Goal: Transaction & Acquisition: Obtain resource

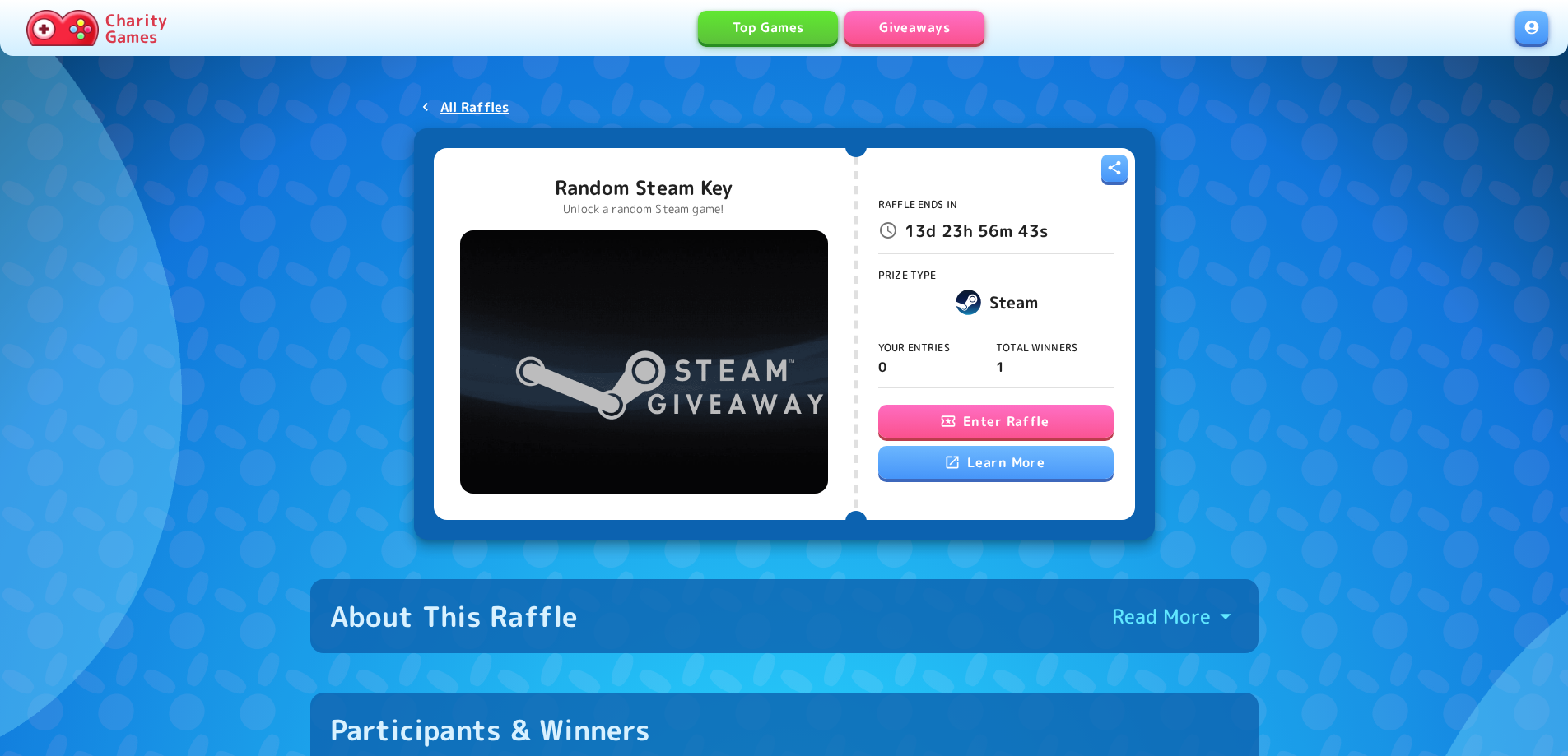
click at [1005, 416] on button "Enter Raffle" at bounding box center [996, 421] width 235 height 33
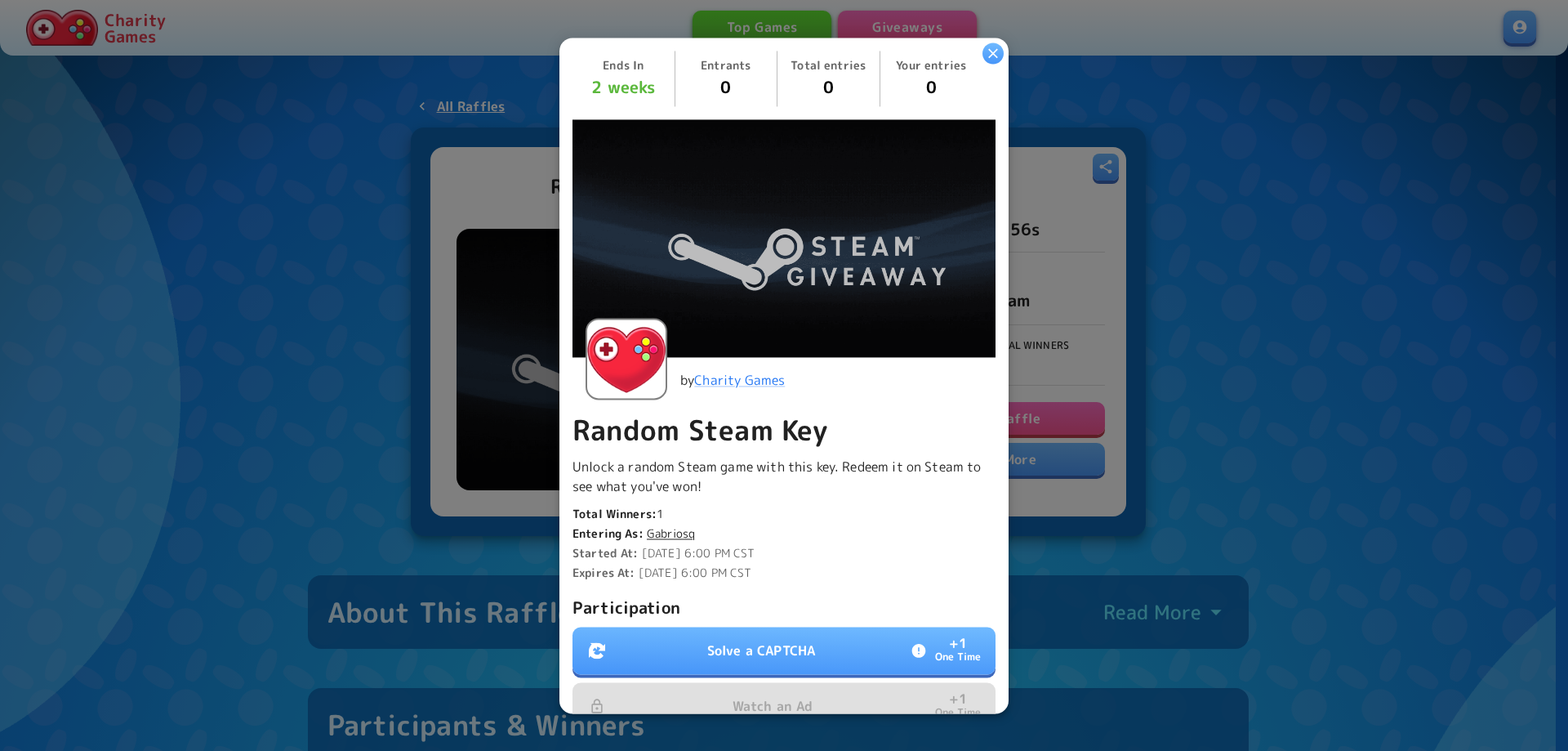
click at [808, 651] on p "Solve a CAPTCHA" at bounding box center [761, 650] width 108 height 20
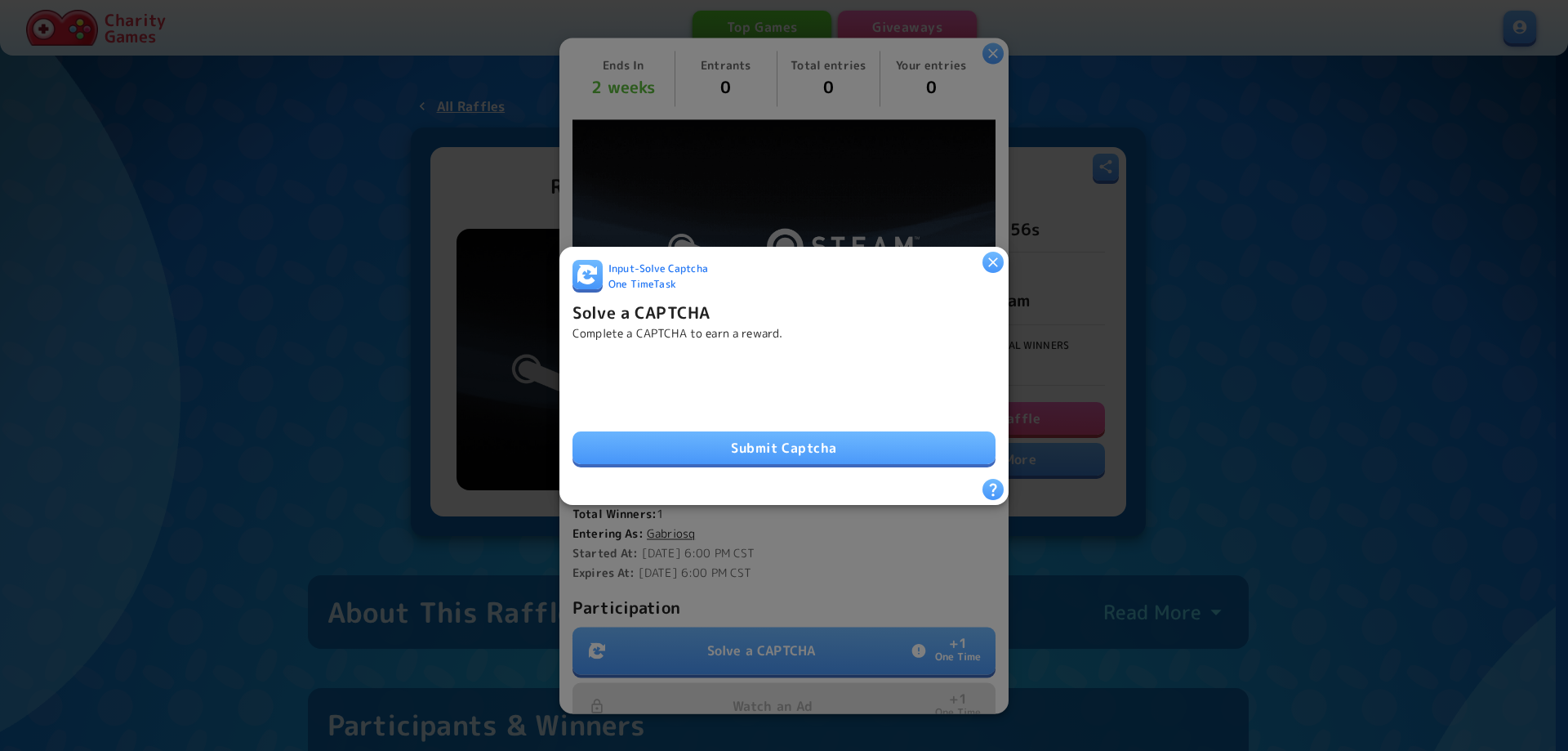
click at [737, 431] on button "Submit Captcha" at bounding box center [784, 448] width 423 height 33
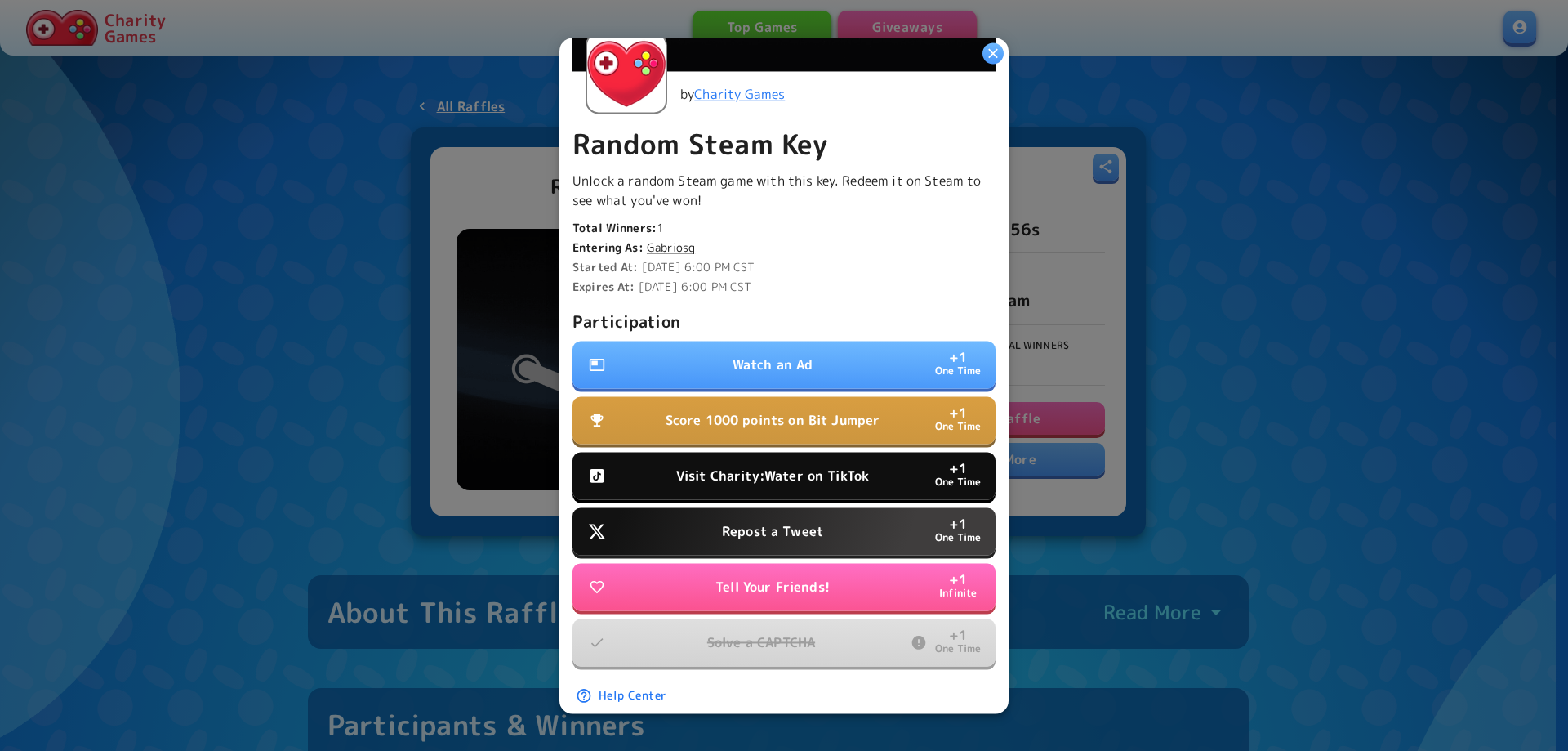
scroll to position [308, 0]
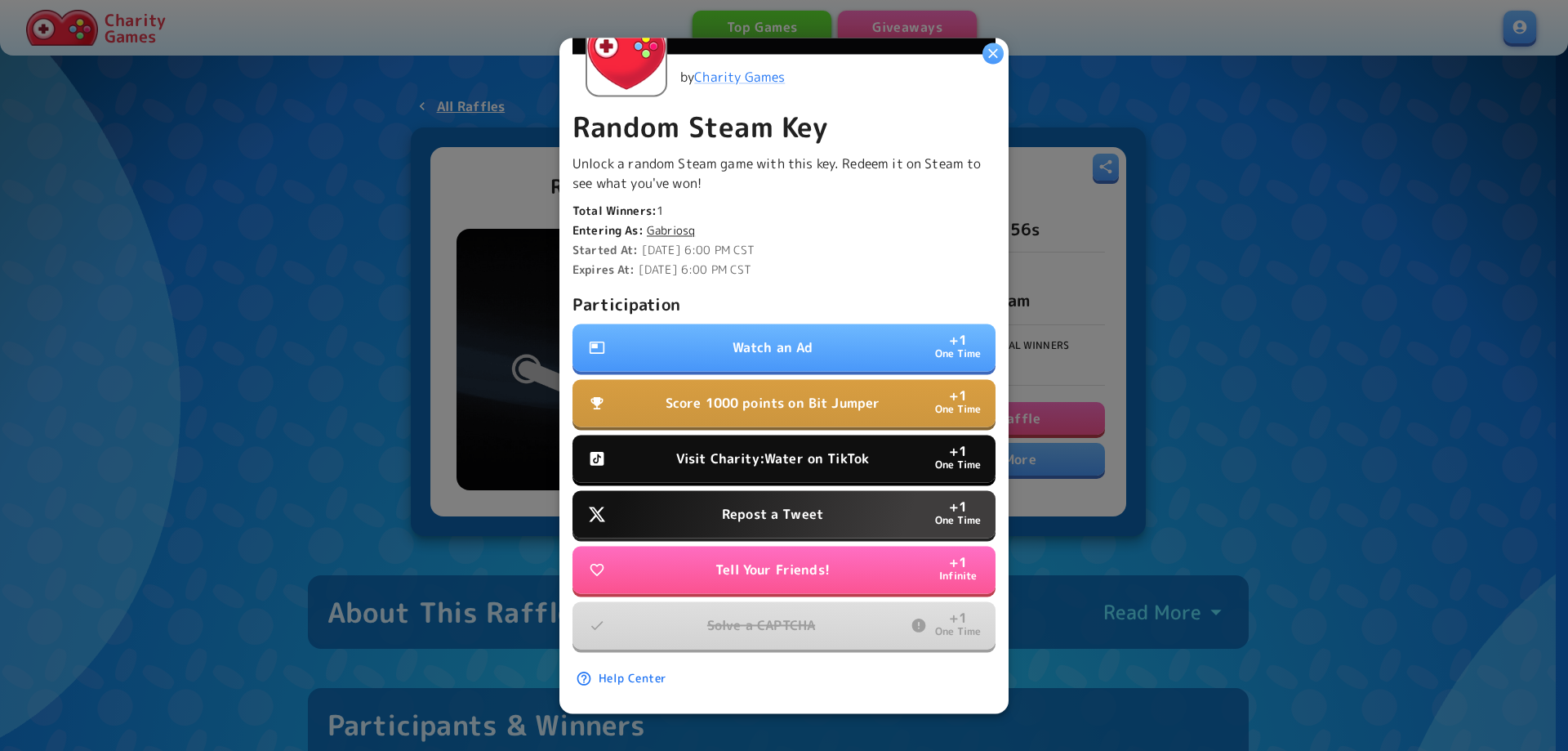
click at [764, 340] on p "Watch an Ad" at bounding box center [773, 347] width 81 height 20
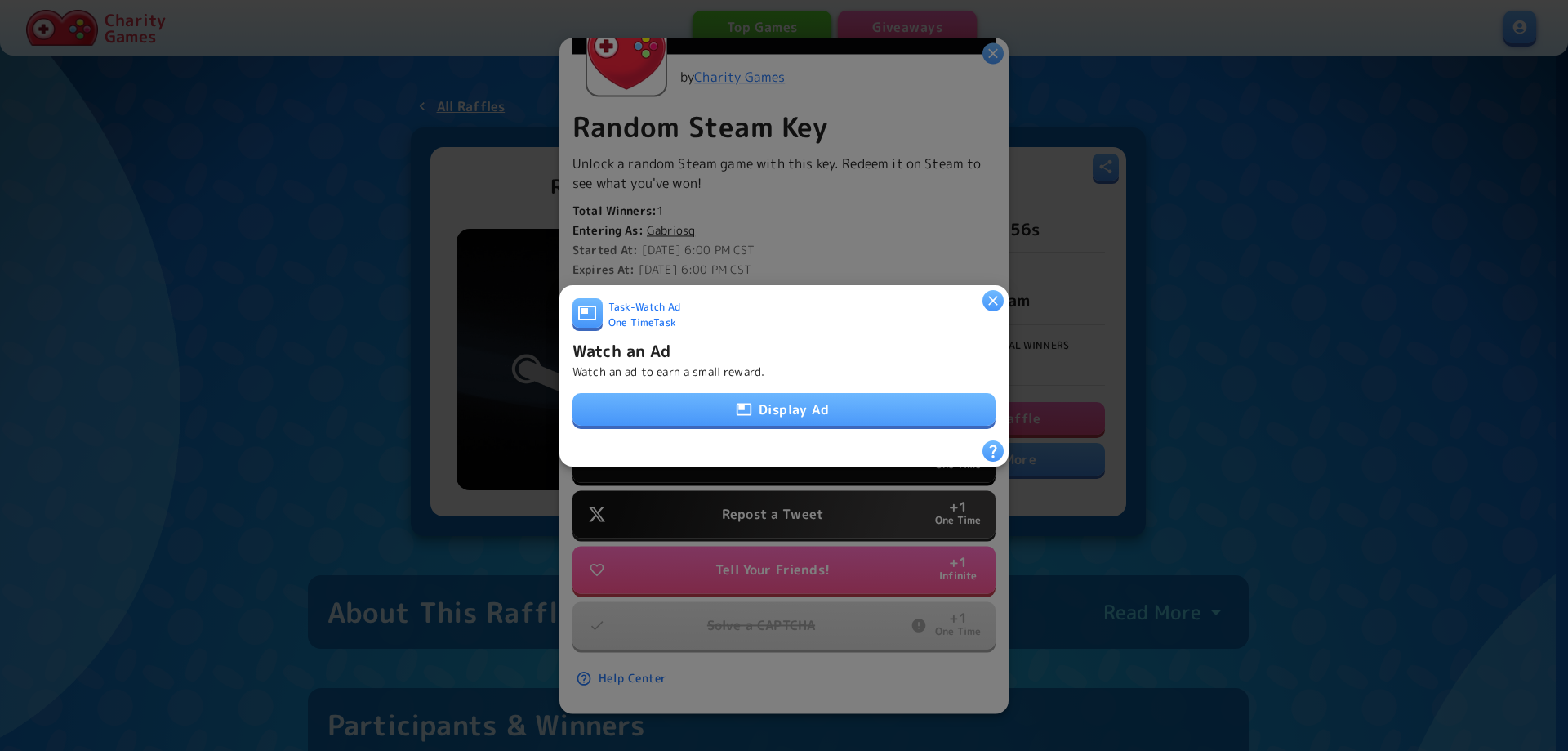
click at [748, 407] on button "Display Ad" at bounding box center [784, 409] width 423 height 33
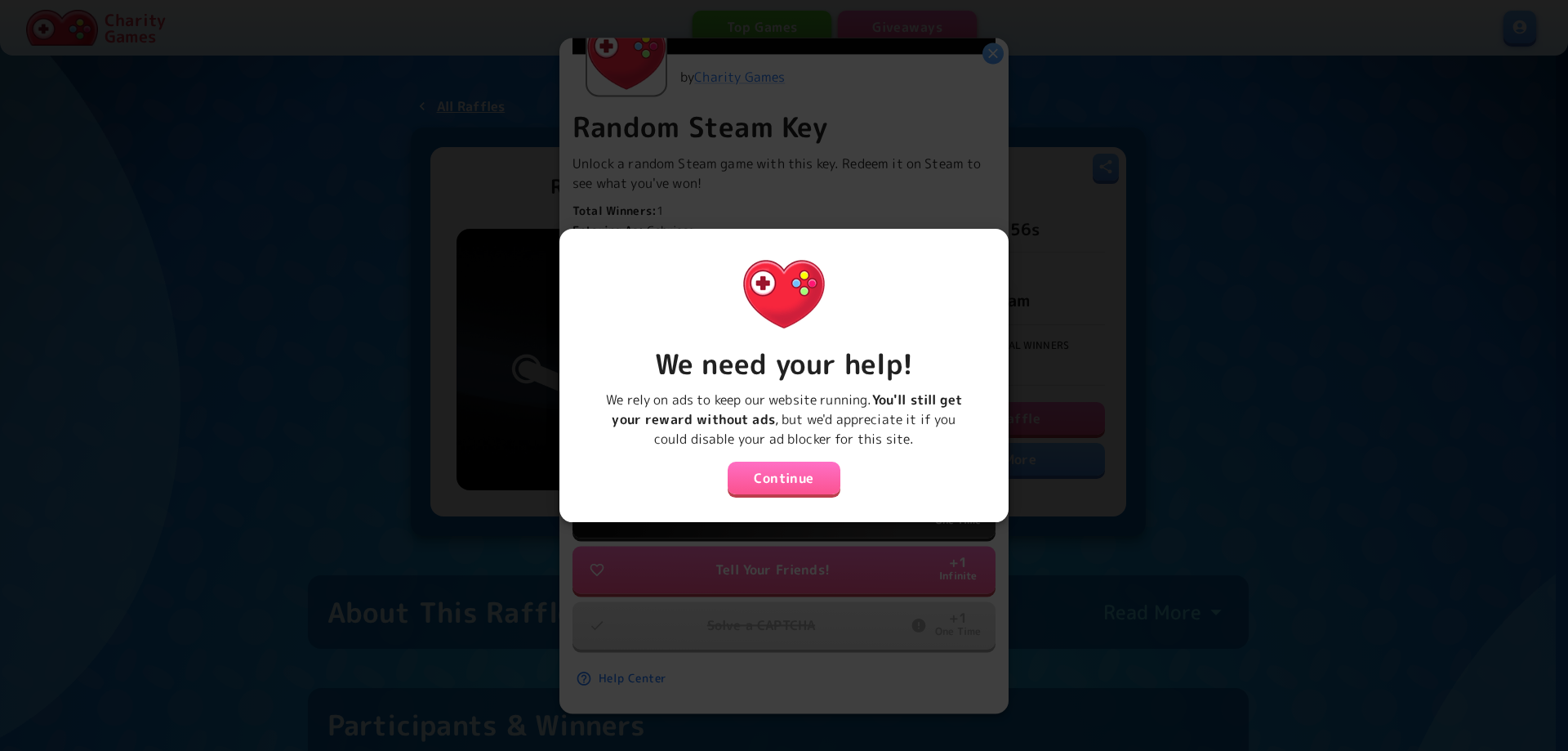
click at [756, 472] on button "Continue" at bounding box center [784, 478] width 113 height 33
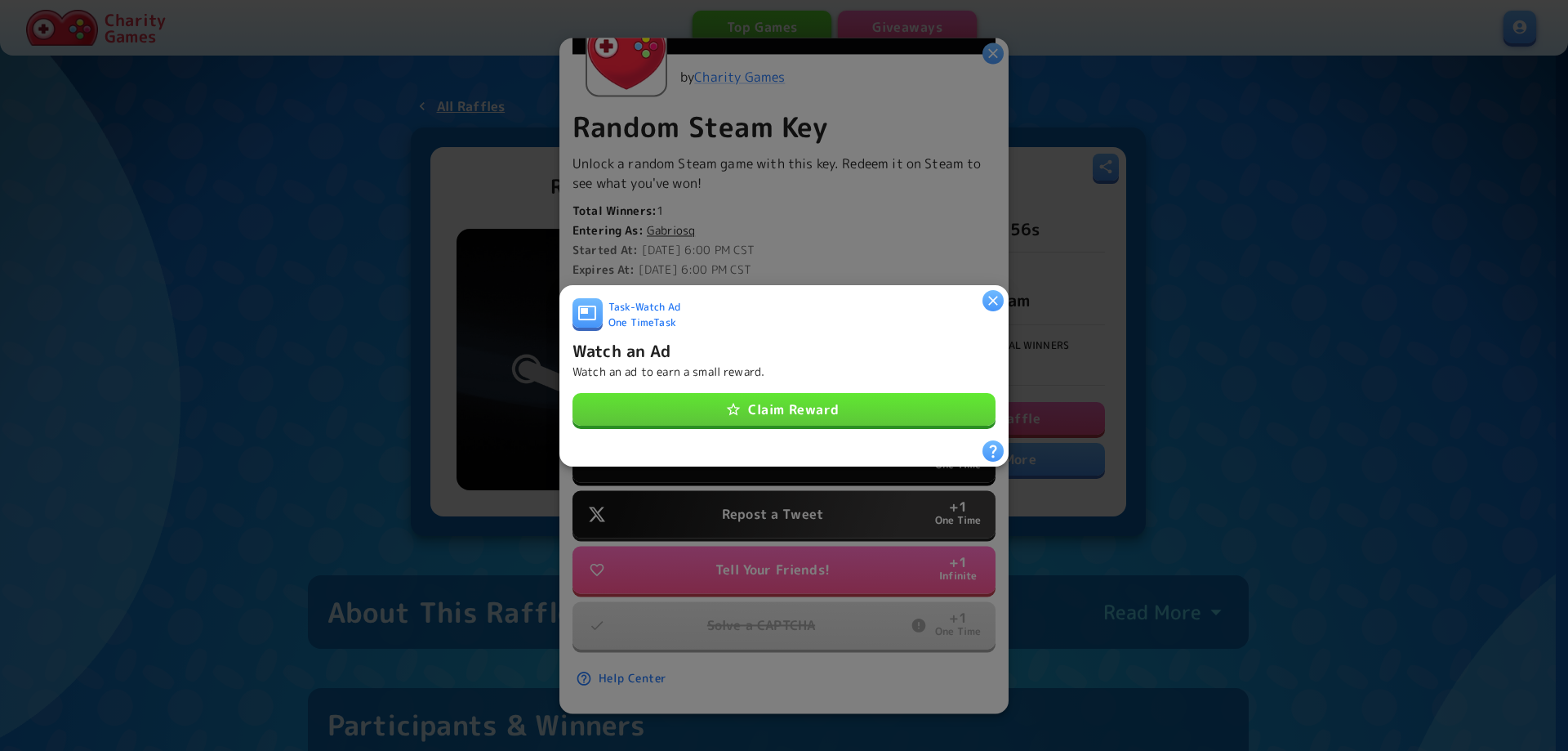
click at [754, 393] on button "Claim Reward" at bounding box center [784, 409] width 423 height 33
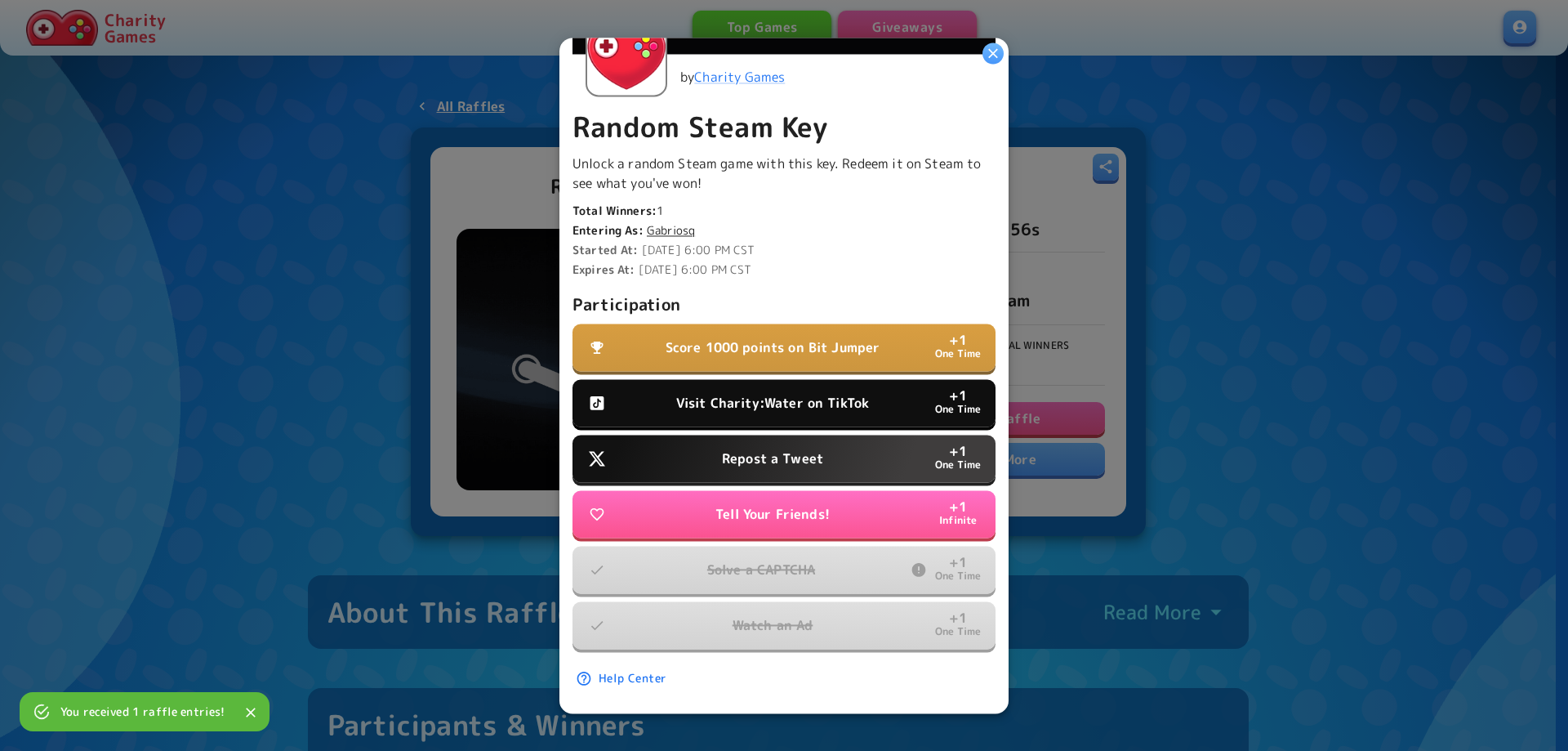
click at [772, 449] on p "Repost a Tweet" at bounding box center [773, 458] width 101 height 20
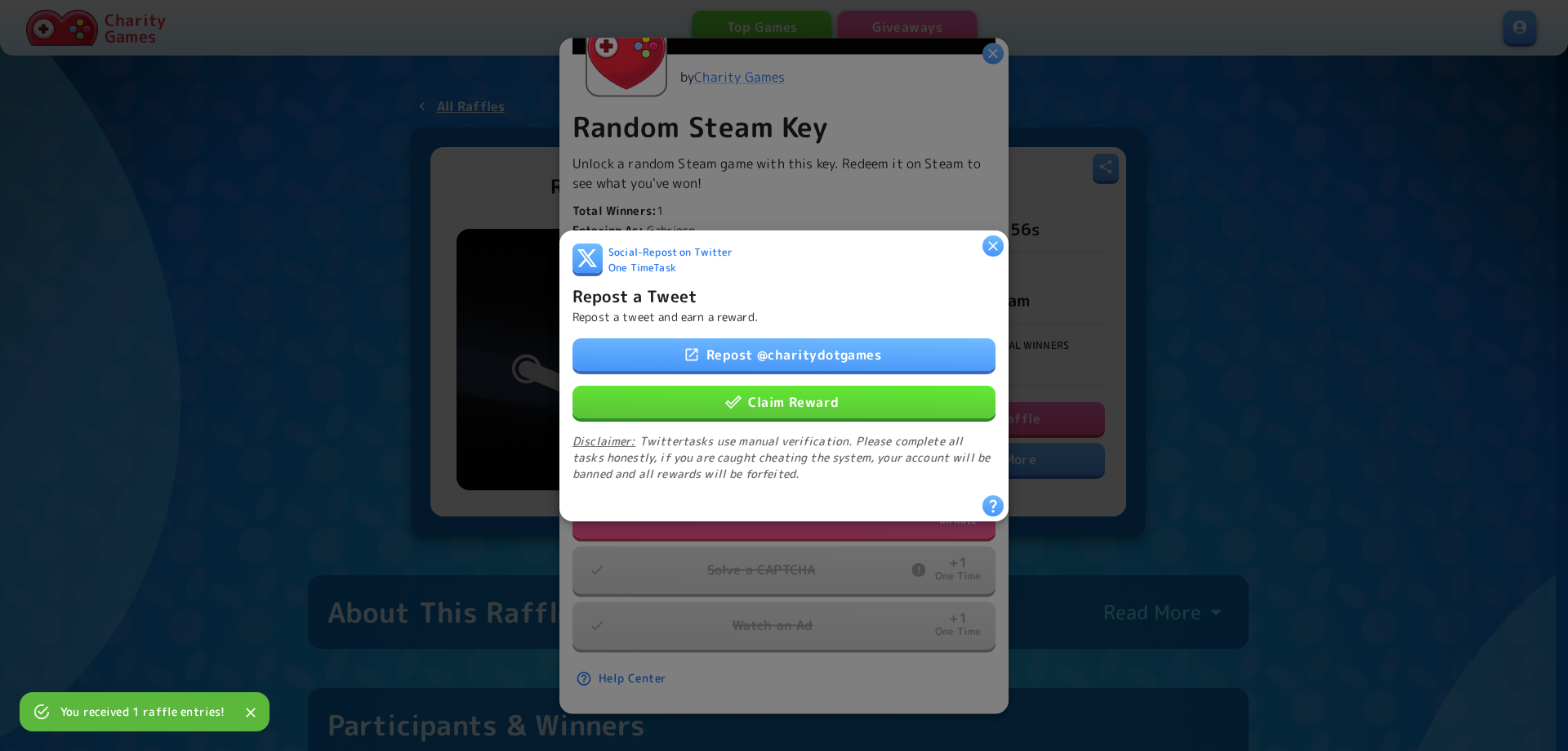
click at [794, 407] on button "Claim Reward" at bounding box center [784, 401] width 423 height 33
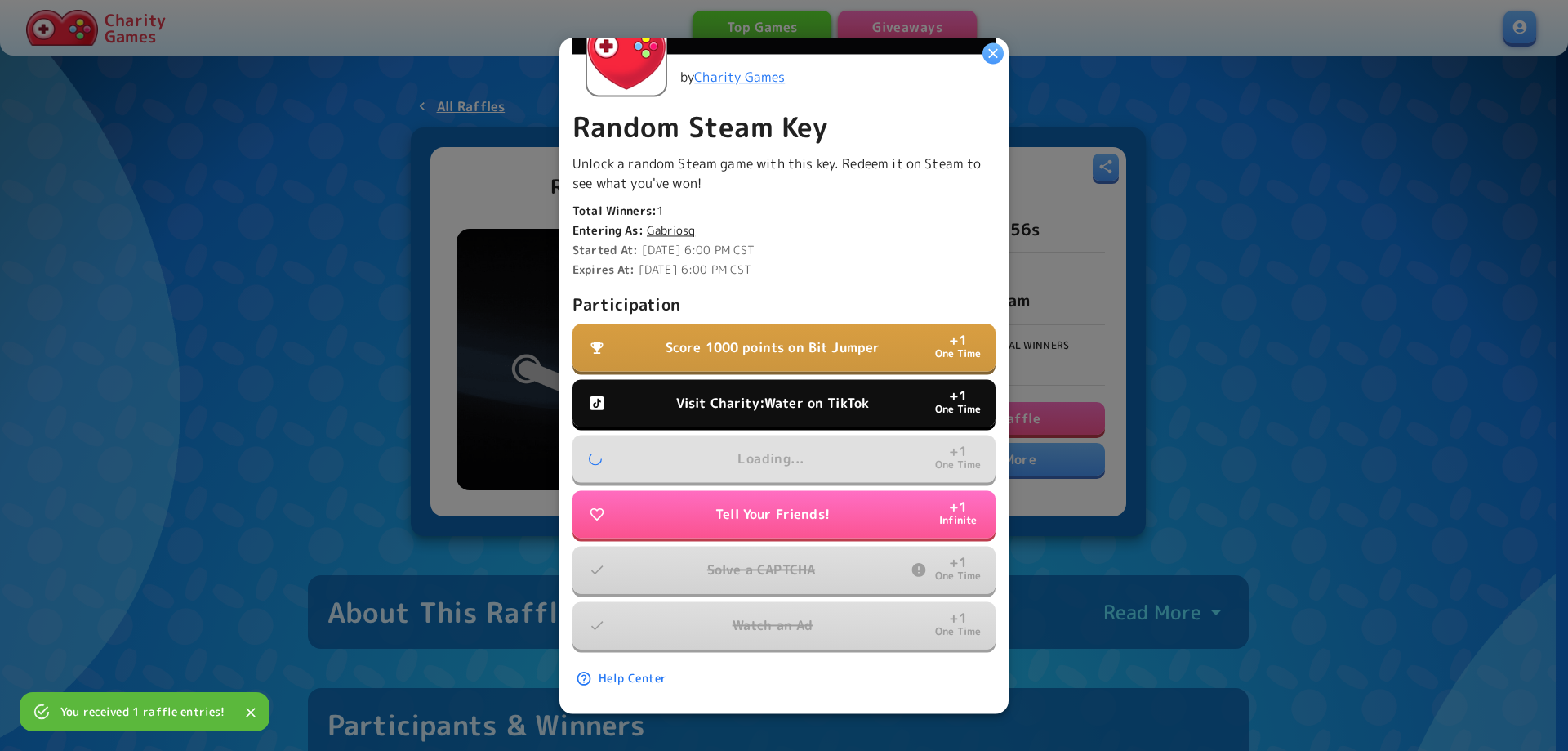
click at [771, 393] on p "Visit Charity:Water on TikTok" at bounding box center [773, 403] width 193 height 20
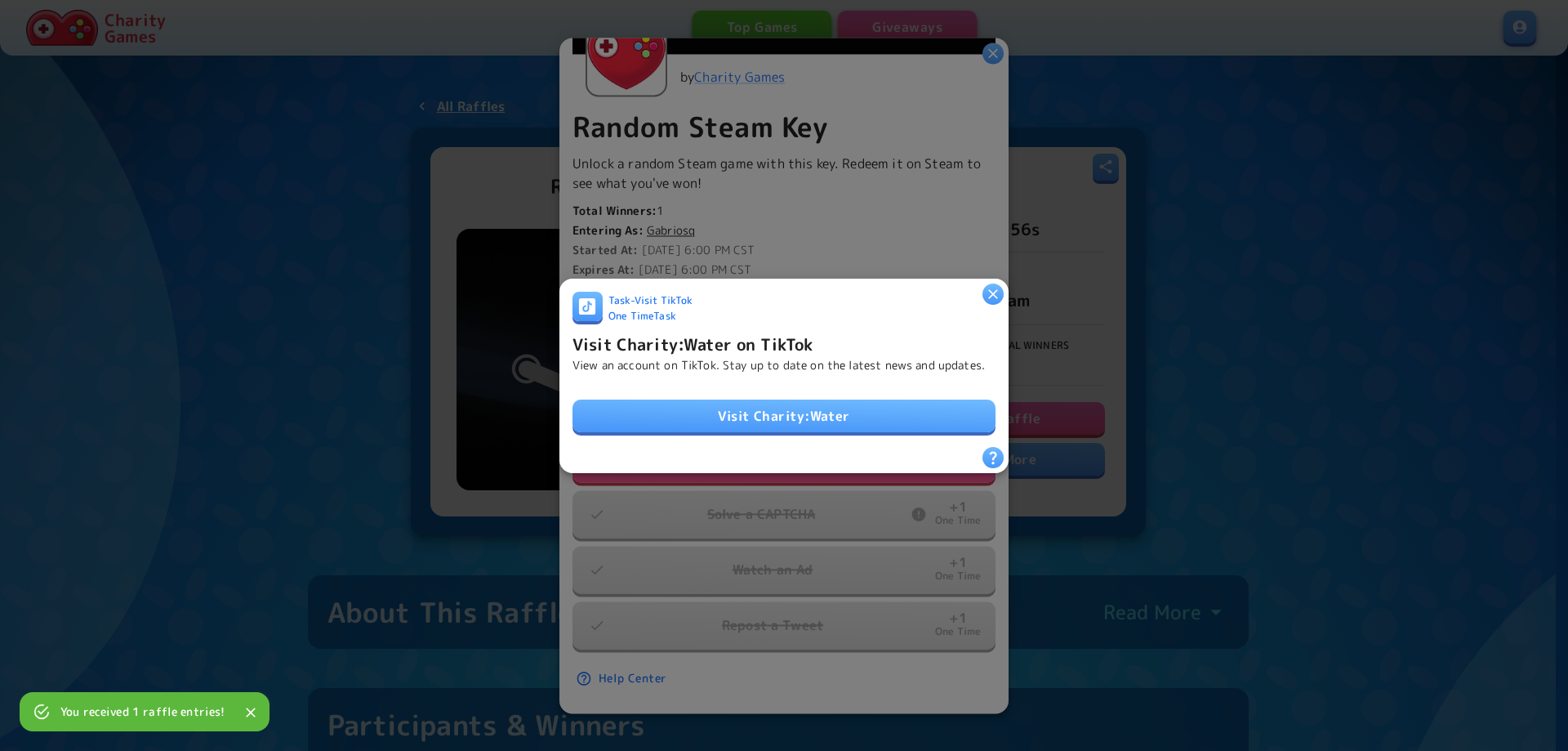
click at [755, 409] on link "Visit Charity:Water" at bounding box center [784, 416] width 423 height 33
